Goal: Task Accomplishment & Management: Use online tool/utility

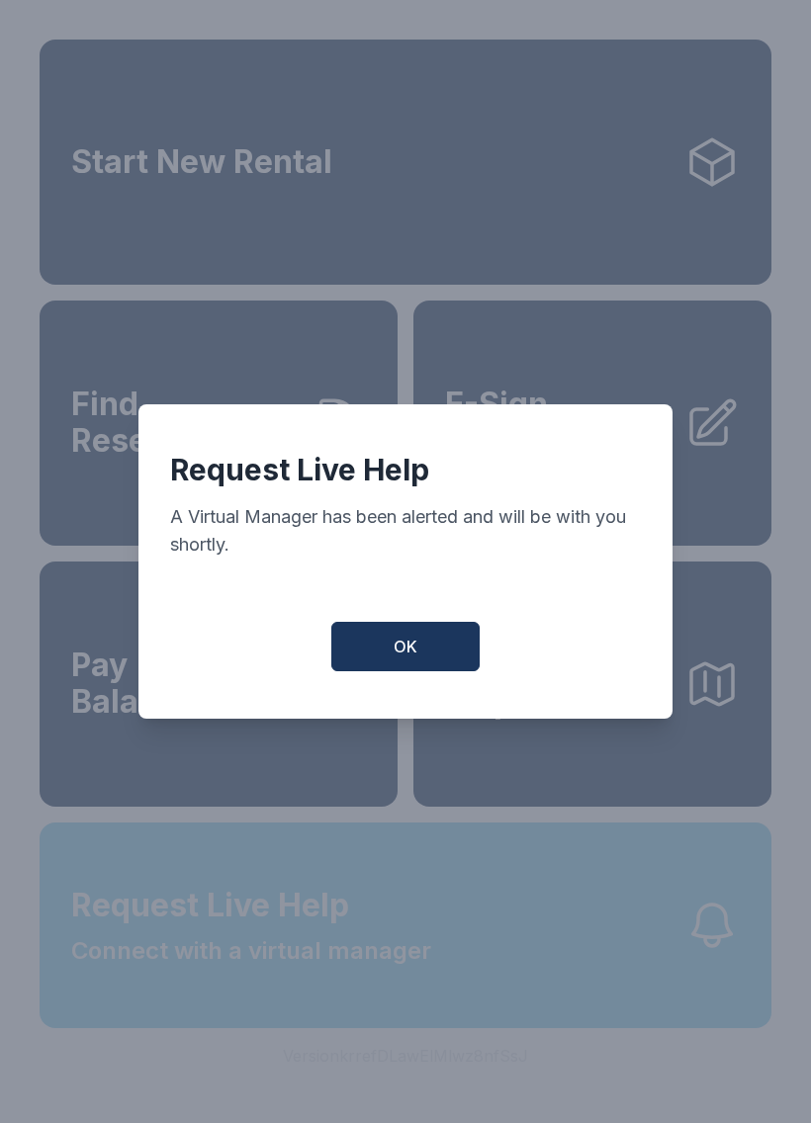
scroll to position [24, 0]
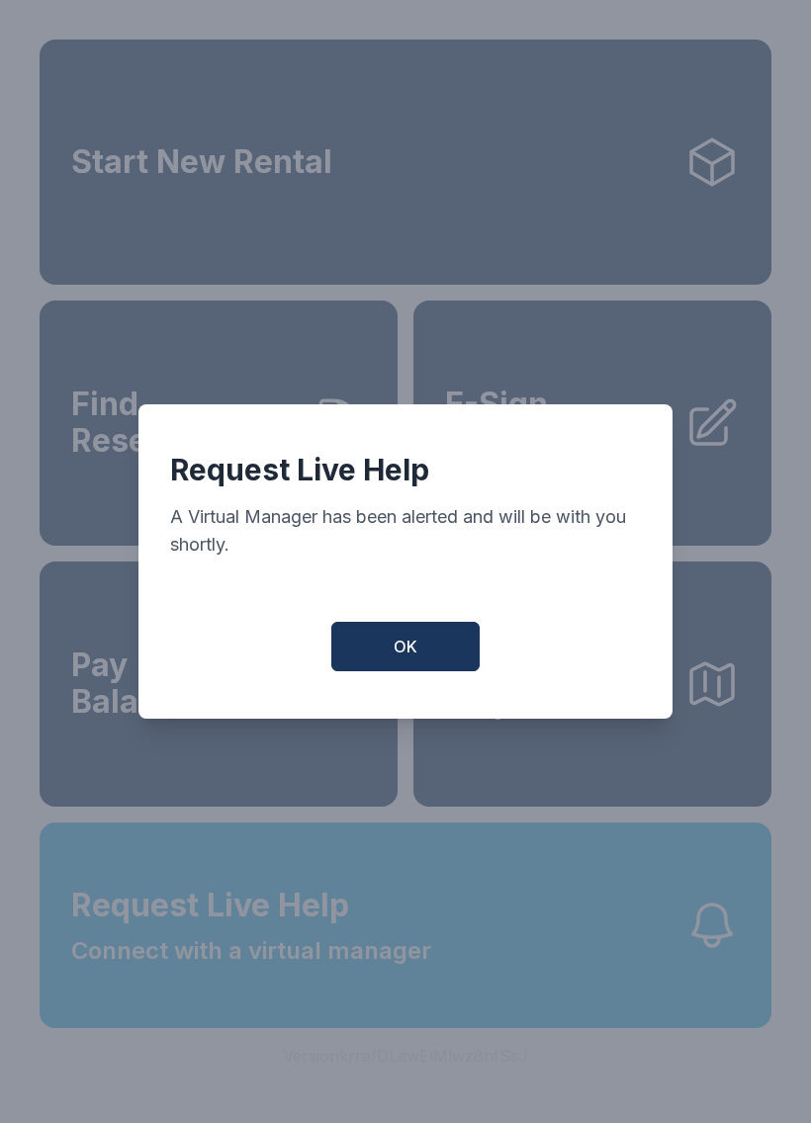
click at [403, 651] on span "OK" at bounding box center [405, 647] width 24 height 24
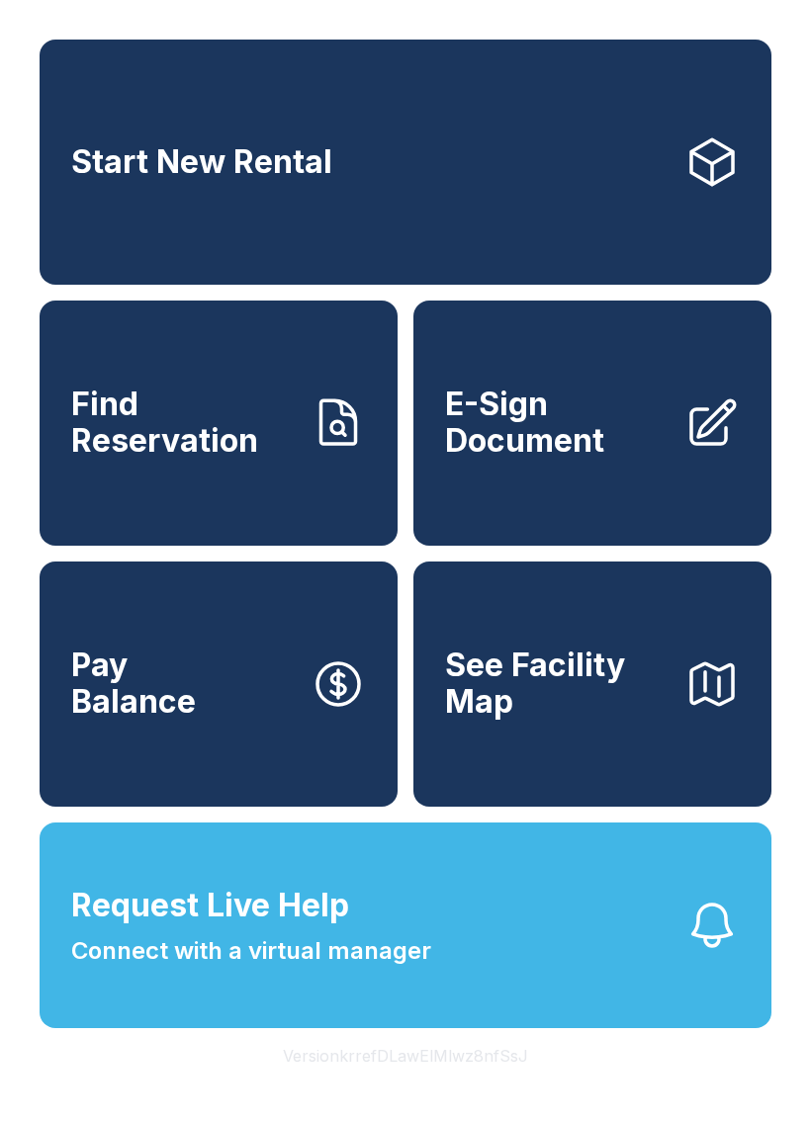
click at [458, 1025] on button "Request Live Help Connect with a virtual manager" at bounding box center [406, 926] width 732 height 206
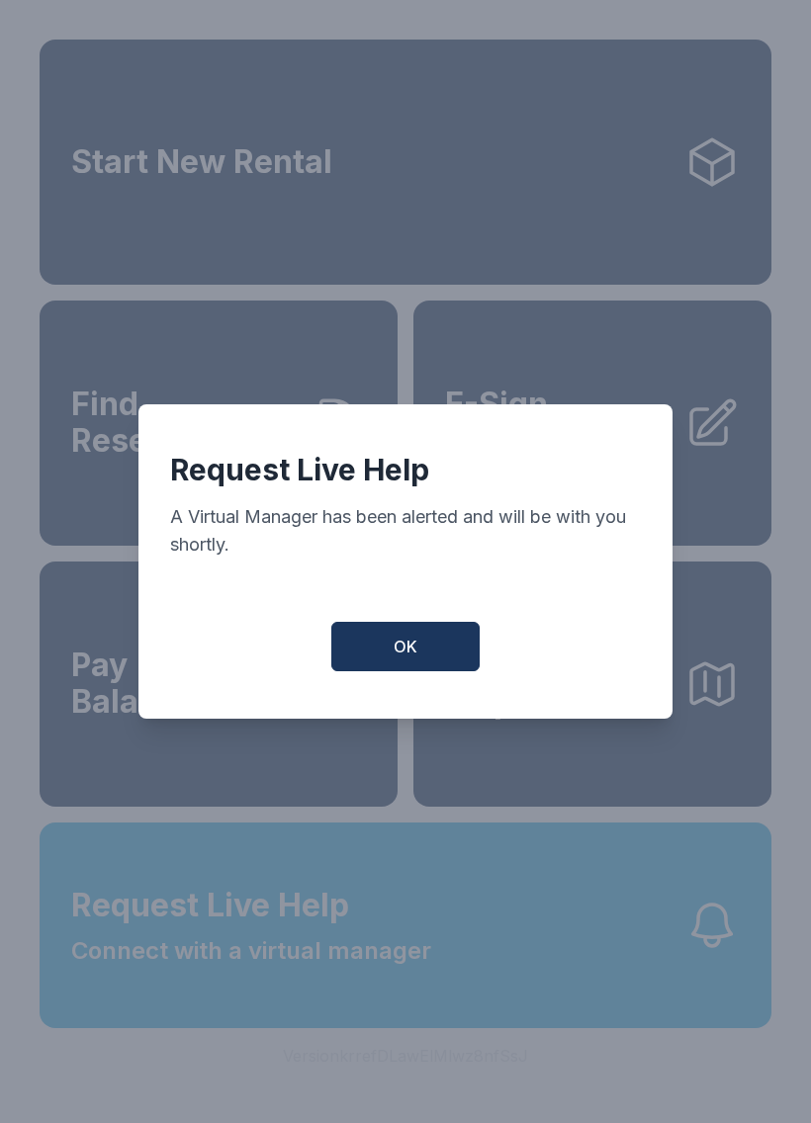
click at [434, 670] on button "OK" at bounding box center [405, 646] width 148 height 49
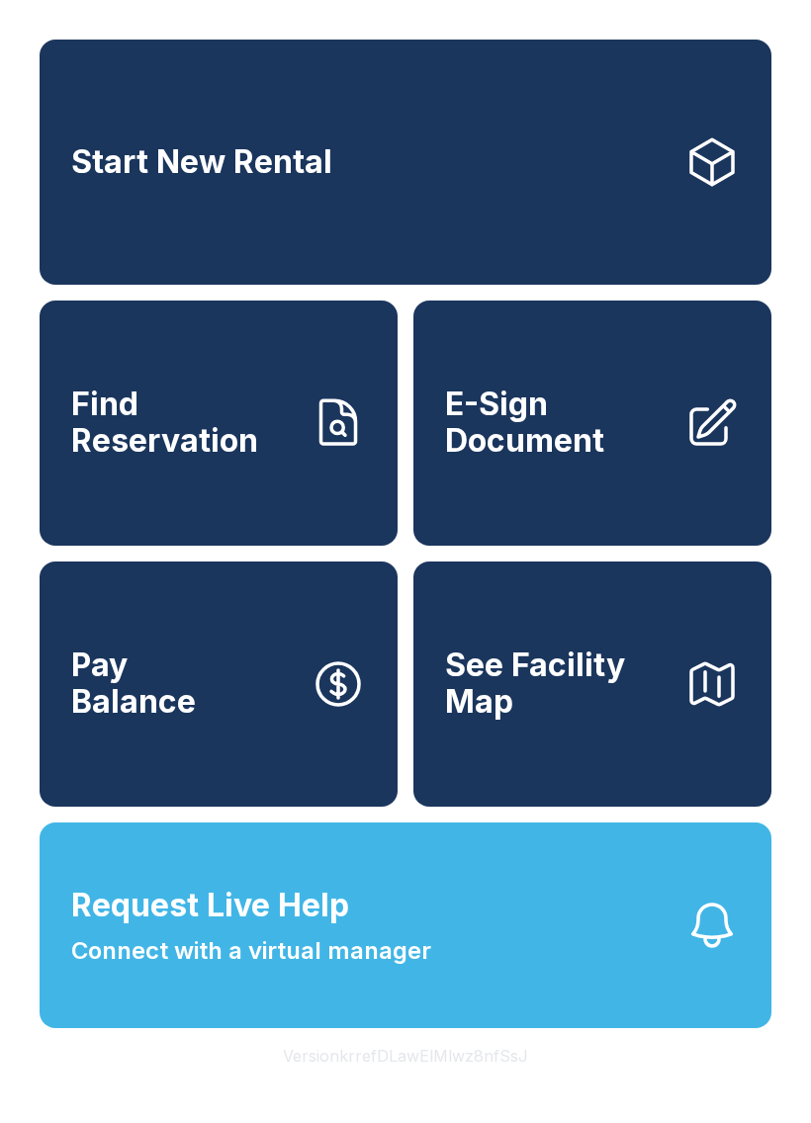
click at [474, 956] on button "Request Live Help Connect with a virtual manager" at bounding box center [406, 926] width 732 height 206
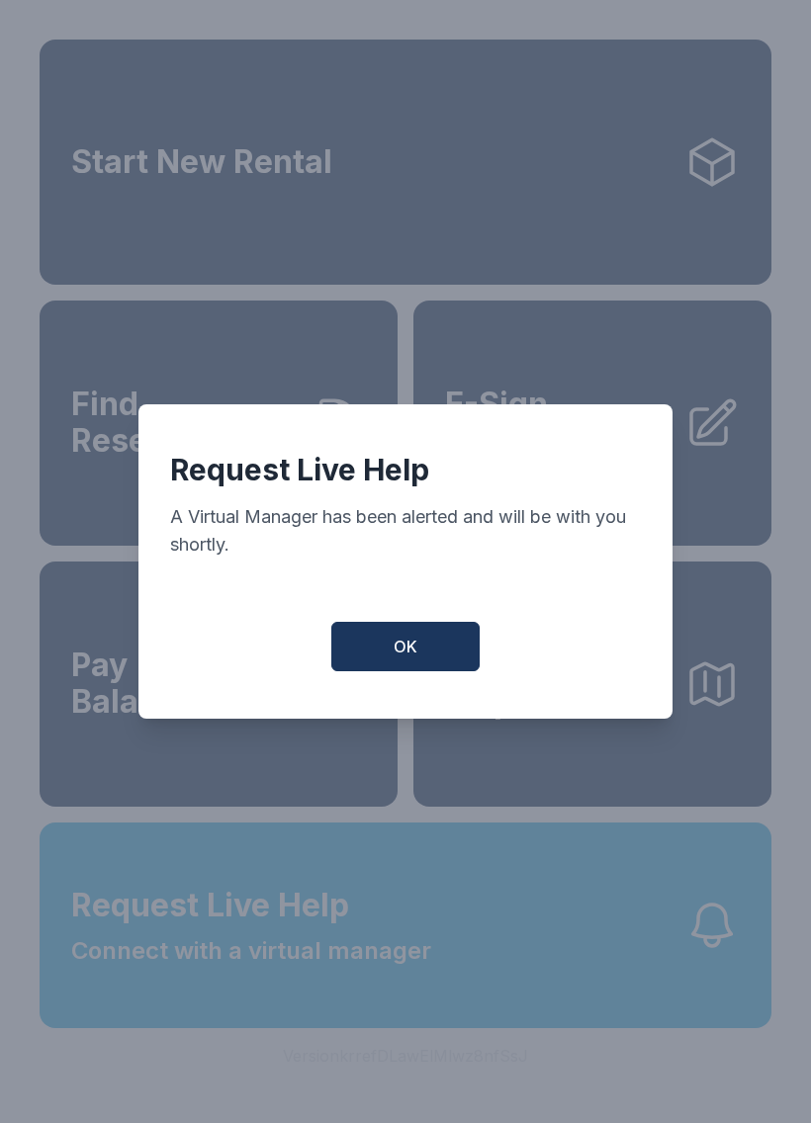
click at [390, 653] on button "OK" at bounding box center [405, 646] width 148 height 49
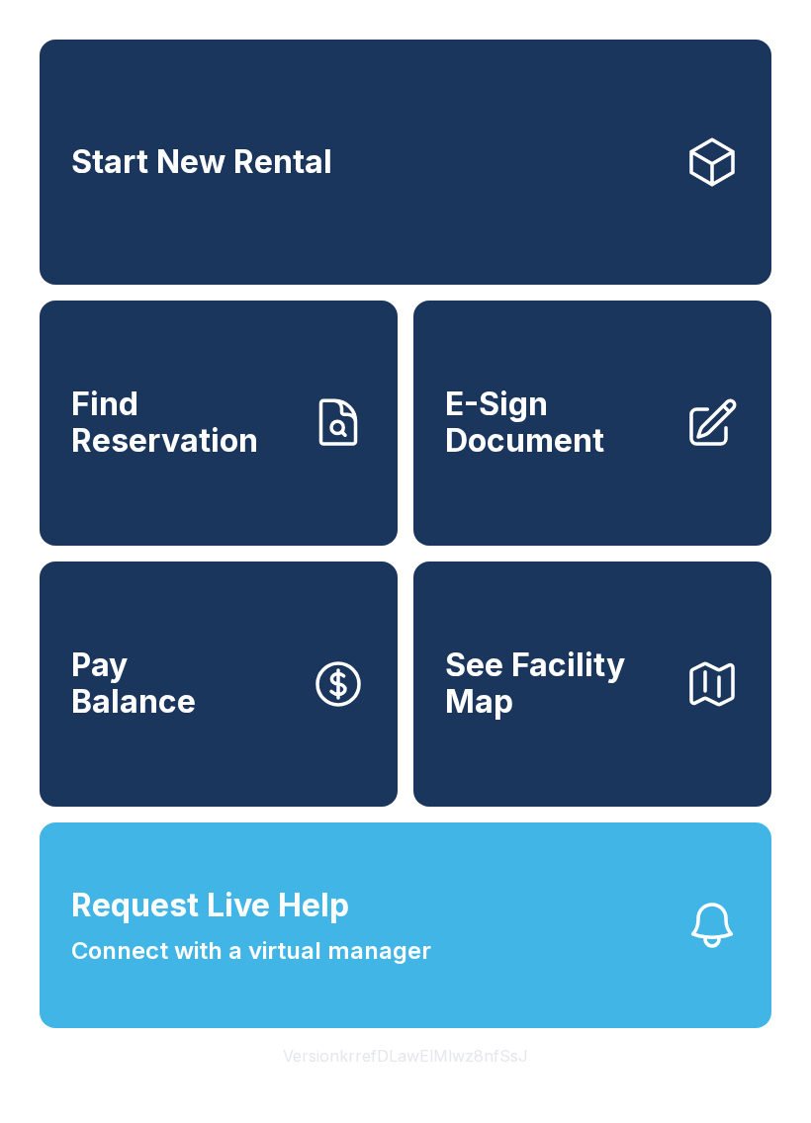
click at [640, 175] on link "Start New Rental" at bounding box center [406, 162] width 732 height 245
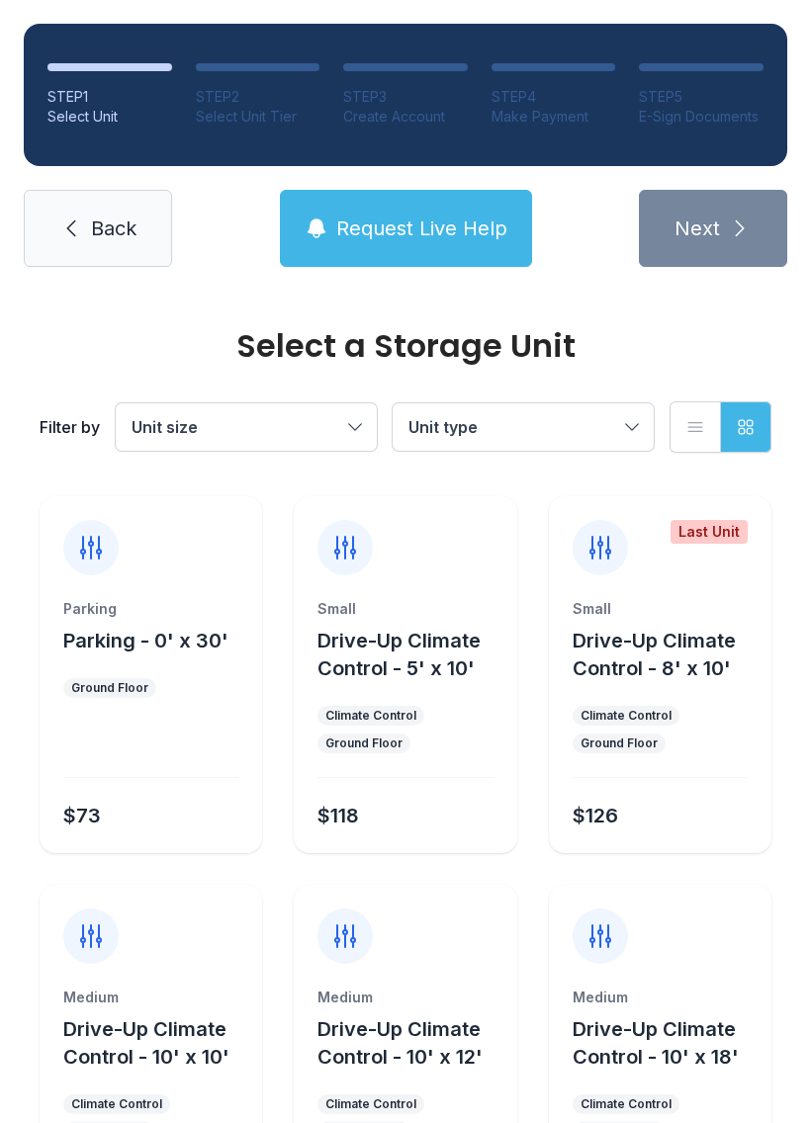
click at [93, 252] on link "Back" at bounding box center [98, 228] width 148 height 77
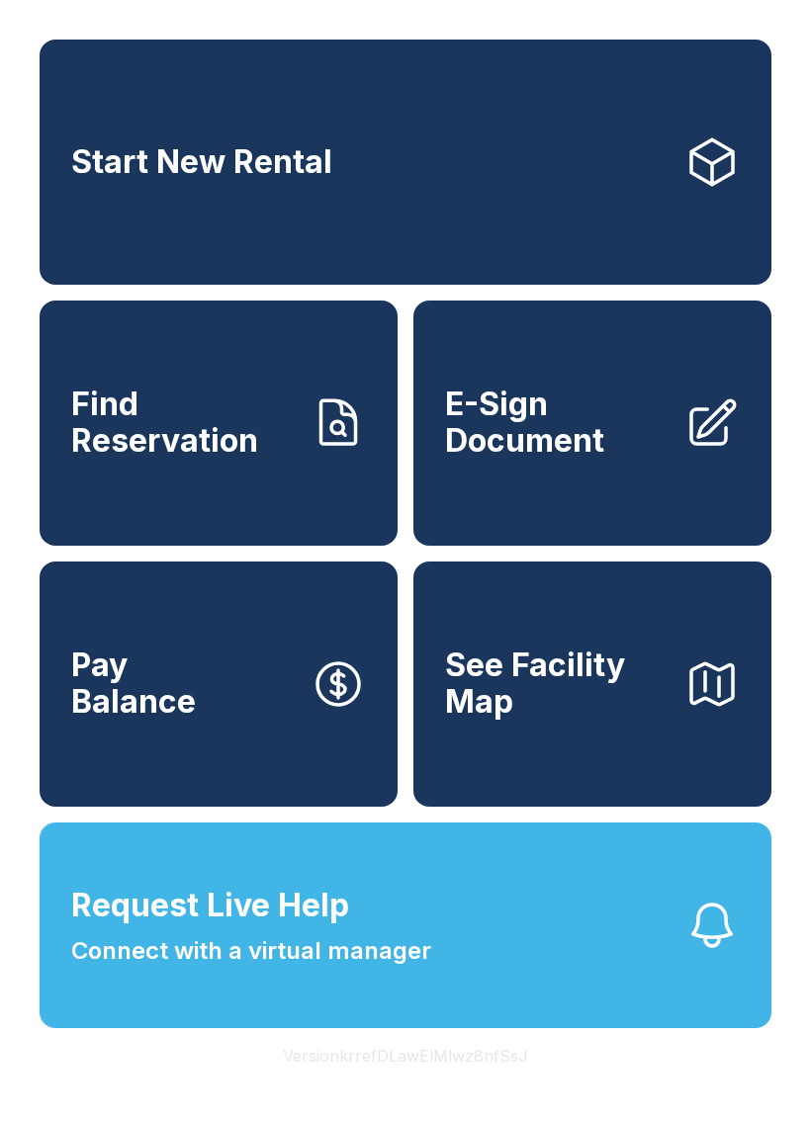
click at [501, 994] on button "Request Live Help Connect with a virtual manager" at bounding box center [406, 926] width 732 height 206
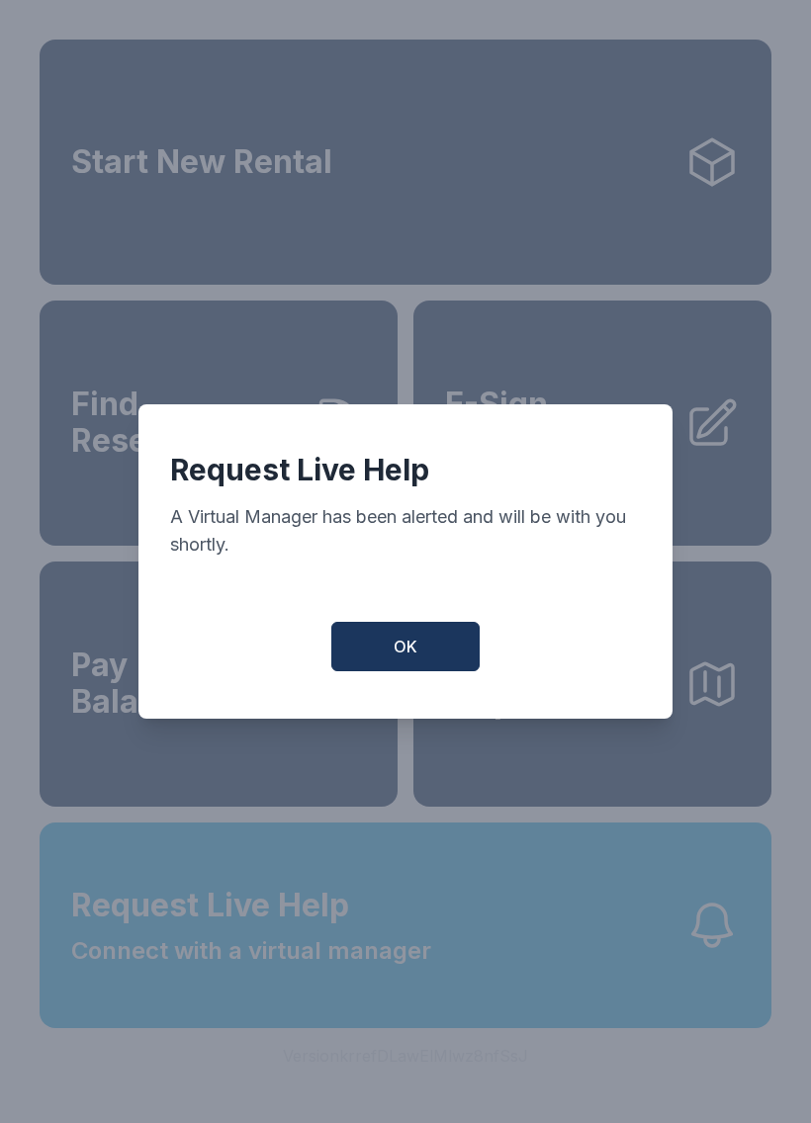
click at [393, 671] on button "OK" at bounding box center [405, 646] width 148 height 49
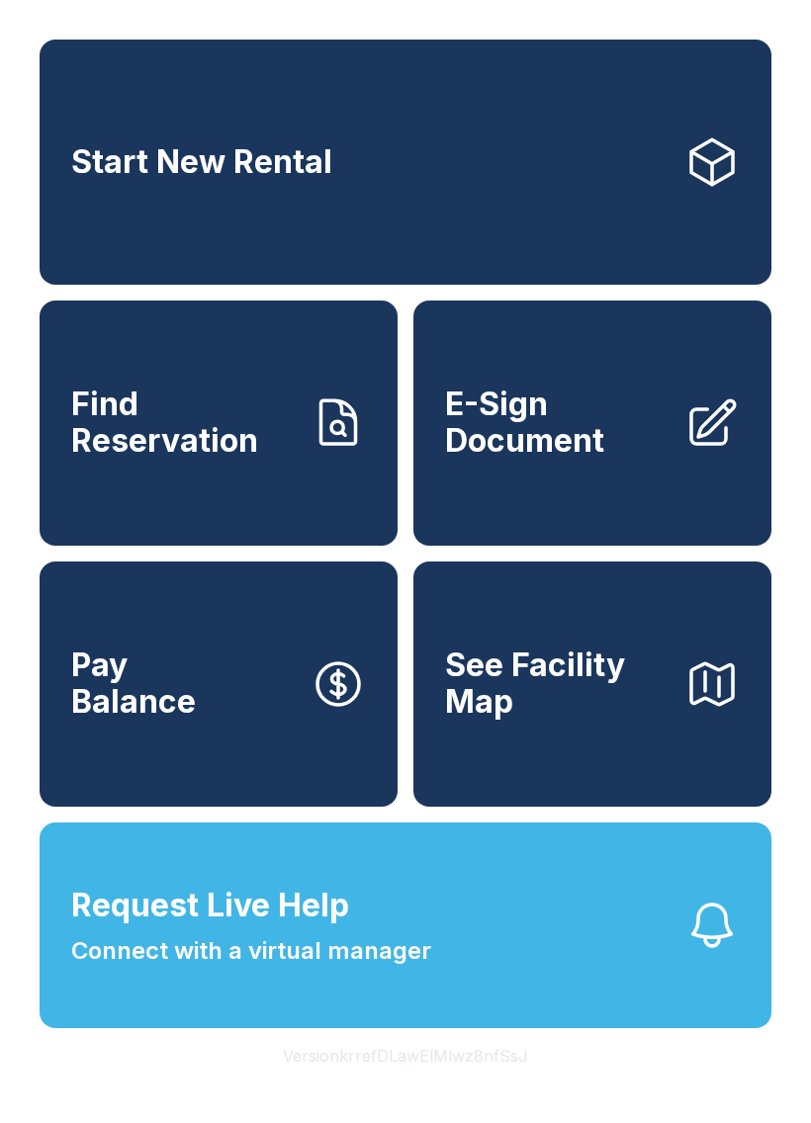
click at [594, 689] on span "See Facility Map" at bounding box center [556, 684] width 223 height 72
click at [482, 1028] on button "Request Live Help Connect with a virtual manager" at bounding box center [406, 926] width 732 height 206
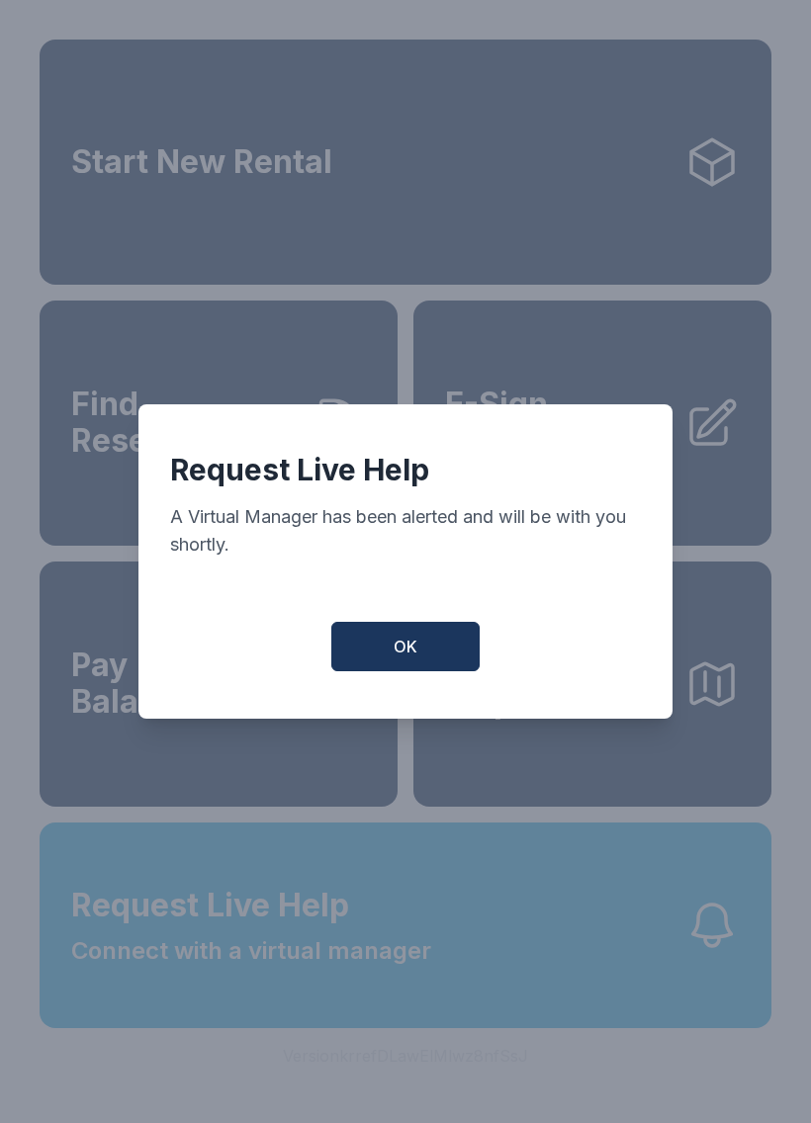
click at [632, 714] on div "Request Live Help A Virtual Manager has been alerted and will be with you short…" at bounding box center [405, 561] width 534 height 314
click at [572, 776] on div "Request Live Help A Virtual Manager has been alerted and will be with you short…" at bounding box center [405, 561] width 811 height 1123
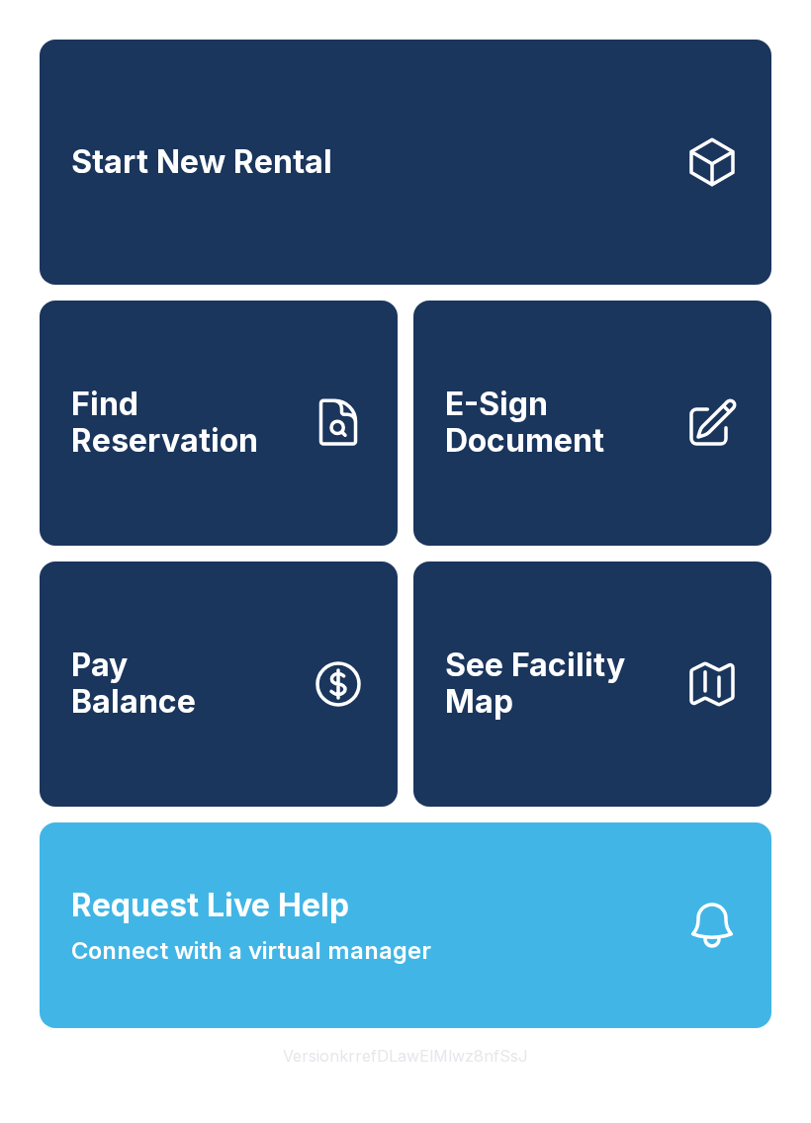
click at [394, 655] on button "Pay Balance" at bounding box center [219, 684] width 358 height 245
click at [489, 997] on button "Request Live Help Connect with a virtual manager" at bounding box center [406, 926] width 732 height 206
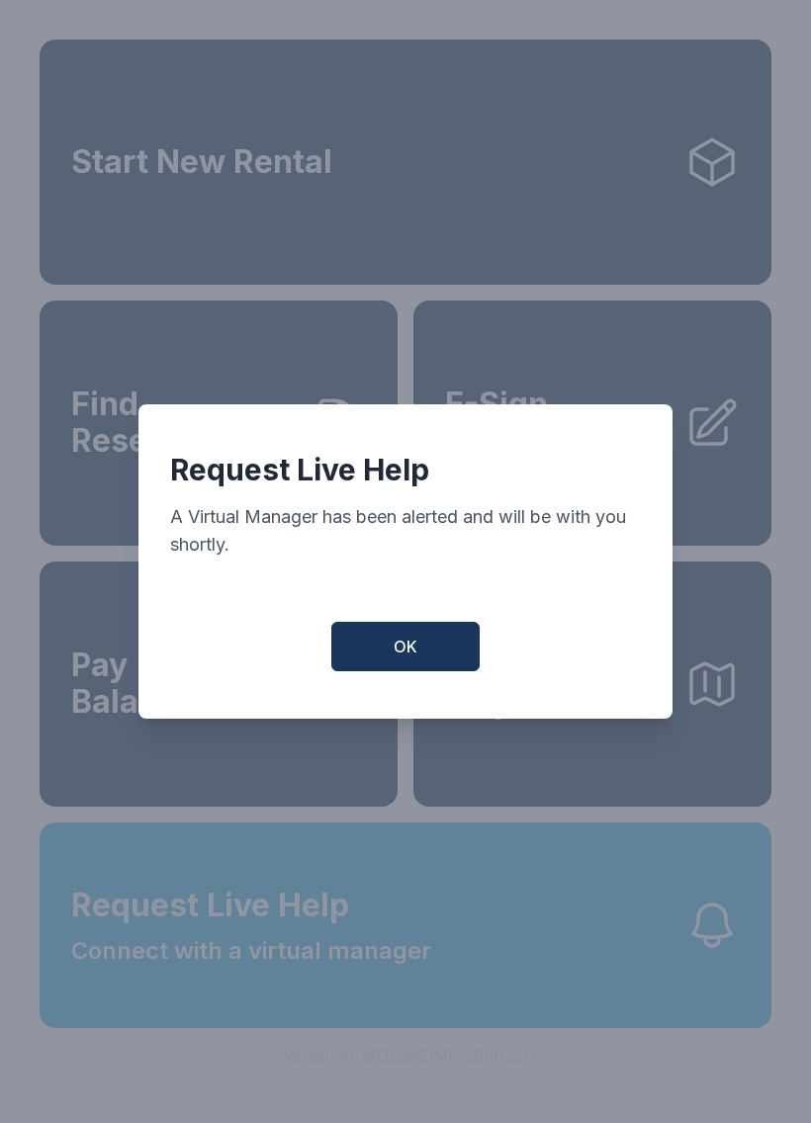
click at [388, 668] on button "OK" at bounding box center [405, 646] width 148 height 49
